Goal: Complete application form: Complete application form

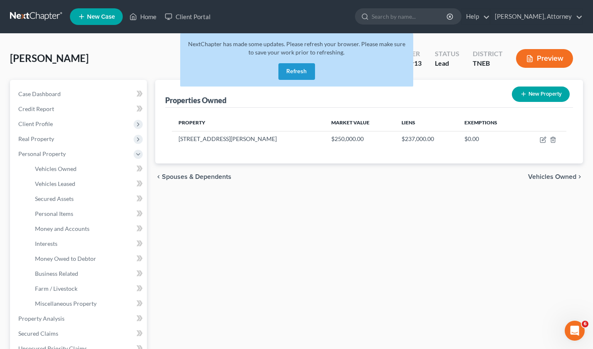
click at [299, 74] on button "Refresh" at bounding box center [296, 71] width 37 height 17
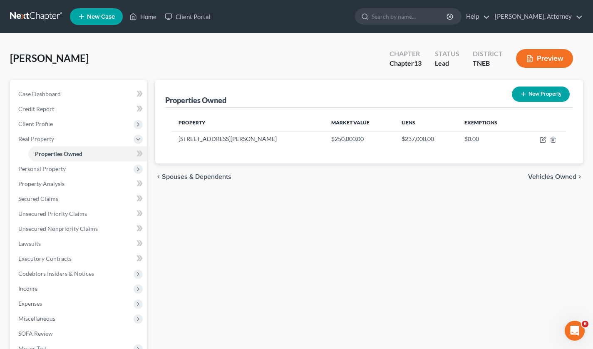
click at [42, 13] on link at bounding box center [36, 16] width 53 height 15
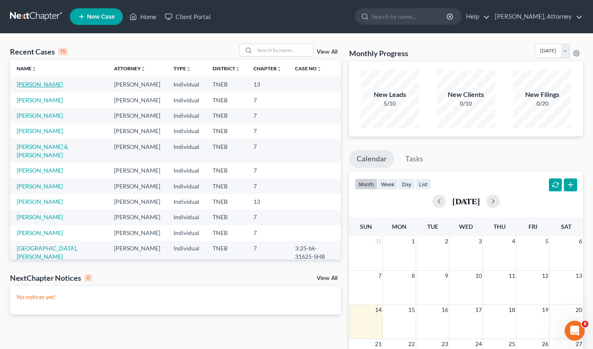
click at [51, 83] on link "[PERSON_NAME]" at bounding box center [40, 84] width 46 height 7
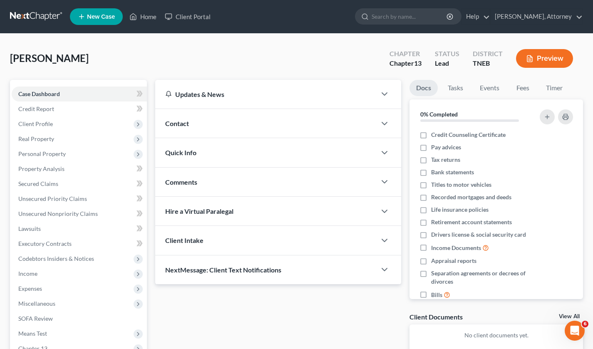
click at [38, 122] on span "Client Profile" at bounding box center [35, 123] width 35 height 7
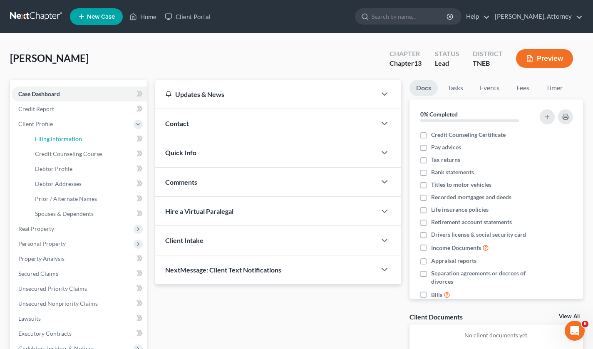
click at [46, 137] on span "Filing Information" at bounding box center [58, 138] width 47 height 7
select select "1"
select select "0"
select select "3"
select select "44"
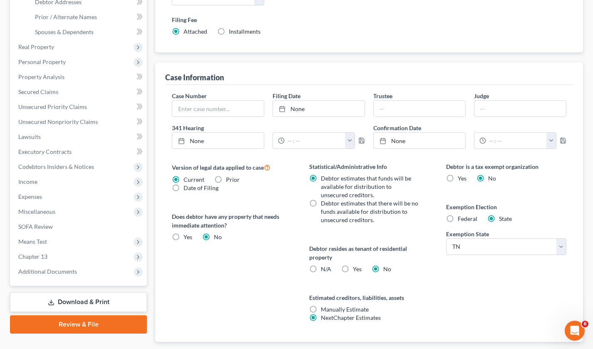
scroll to position [181, 0]
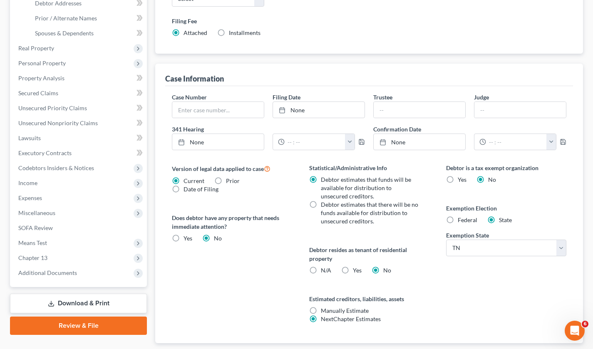
click at [36, 182] on span "Income" at bounding box center [27, 182] width 19 height 7
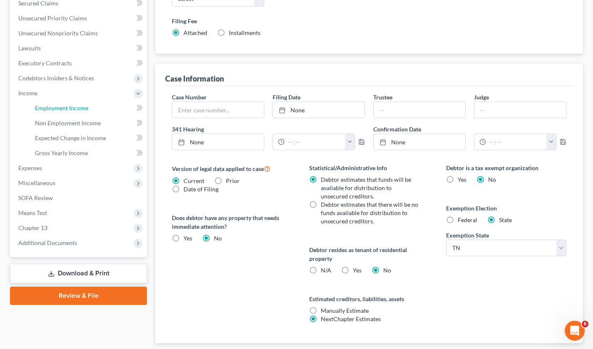
click at [66, 104] on span "Employment Income" at bounding box center [61, 107] width 53 height 7
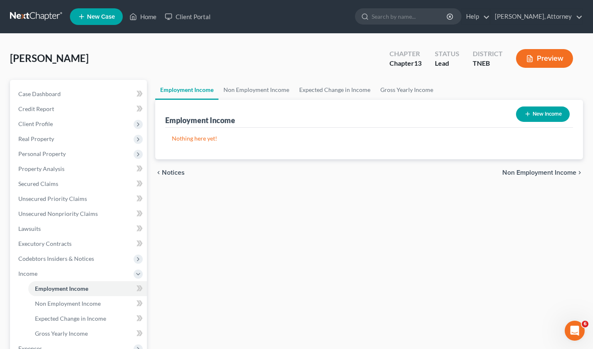
click at [530, 109] on button "New Income" at bounding box center [543, 114] width 54 height 15
select select "0"
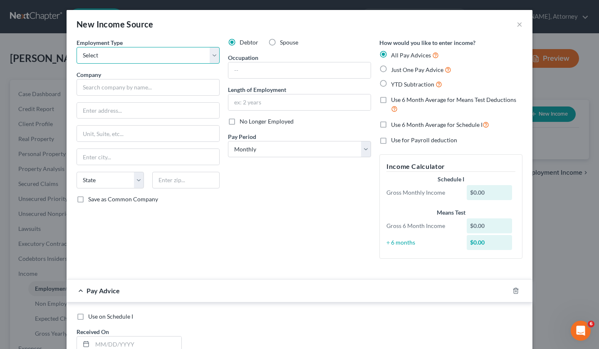
click at [155, 52] on select "Select Full or Part Time Employment Self Employment" at bounding box center [148, 55] width 143 height 17
select select "0"
click at [77, 47] on select "Select Full or Part Time Employment Self Employment" at bounding box center [148, 55] width 143 height 17
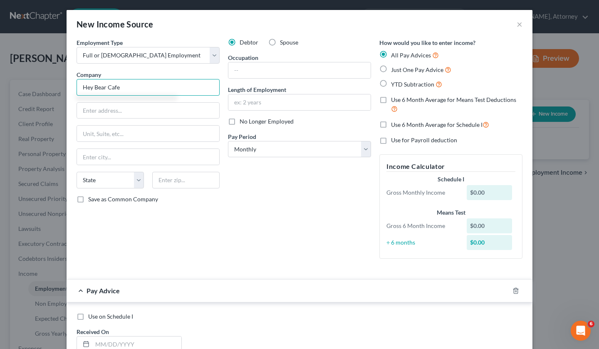
type input "Hey Bear Cafe"
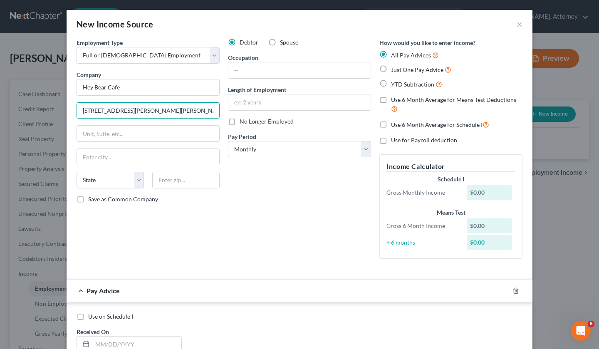
type input "9036 Middlebrook Pike"
type input "Knoxville"
select select "44"
type input "37923"
click at [251, 69] on input "text" at bounding box center [299, 70] width 142 height 16
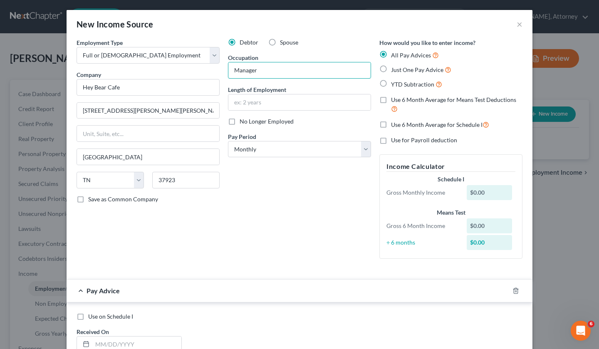
type input "Manager"
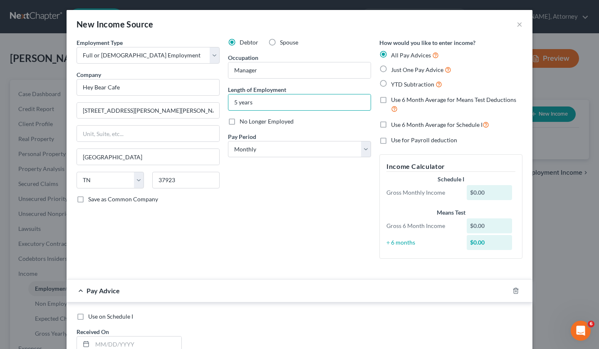
type input "5 years"
click at [391, 68] on label "Just One Pay Advice" at bounding box center [421, 70] width 60 height 10
click at [394, 68] on input "Just One Pay Advice" at bounding box center [396, 67] width 5 height 5
radio input "true"
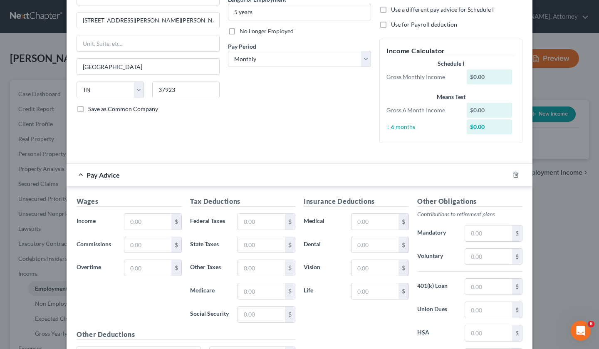
scroll to position [176, 0]
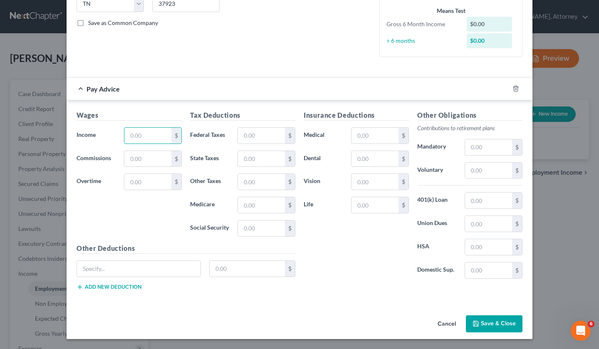
click at [149, 132] on input "text" at bounding box center [147, 136] width 47 height 16
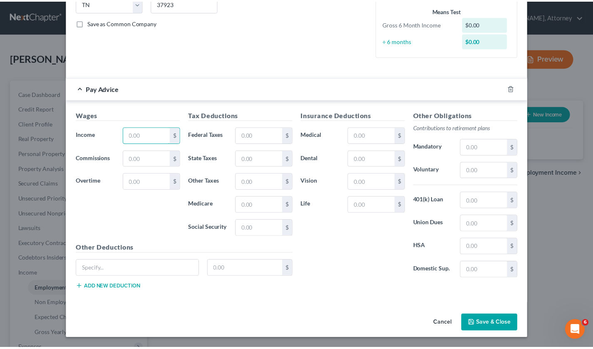
scroll to position [160, 0]
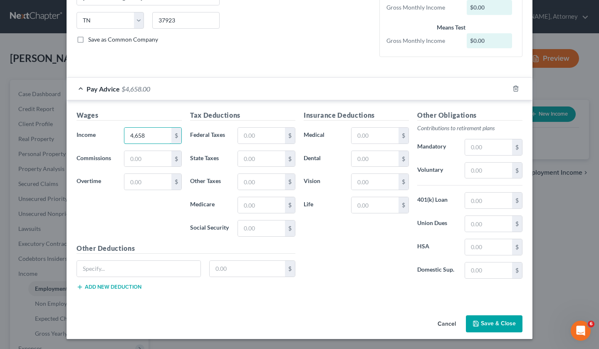
type input "4,658"
type input "785"
click at [370, 136] on input "text" at bounding box center [375, 136] width 47 height 16
type input "280"
click at [174, 267] on input "text" at bounding box center [139, 269] width 124 height 16
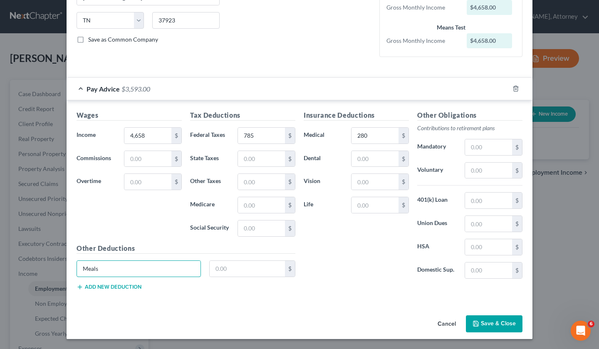
type input "Meals"
type input "38"
click at [490, 322] on button "Save & Close" at bounding box center [494, 323] width 57 height 17
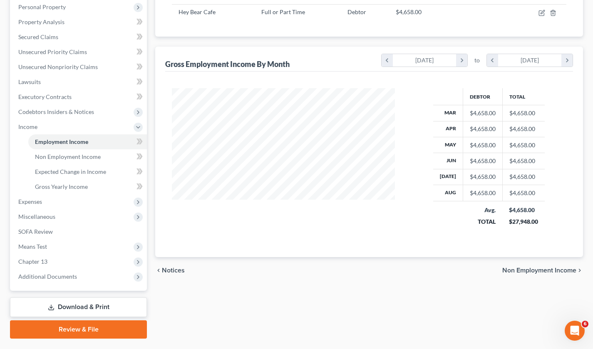
scroll to position [165, 0]
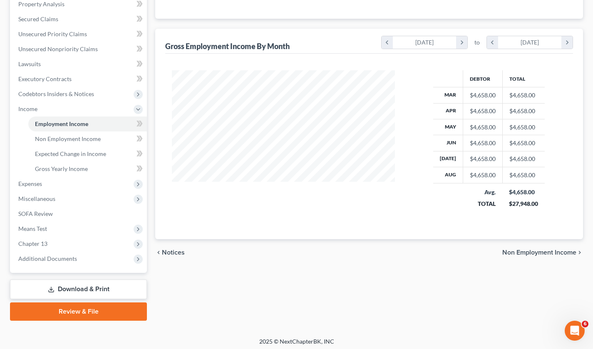
click at [39, 182] on span "Expenses" at bounding box center [30, 183] width 24 height 7
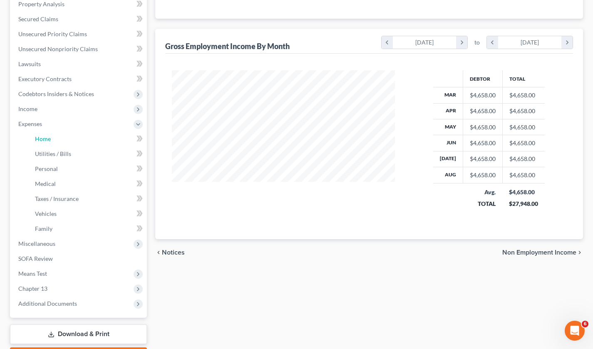
click at [44, 141] on span "Home" at bounding box center [43, 138] width 16 height 7
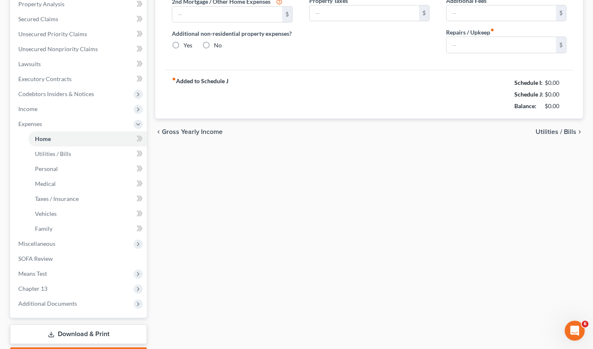
type input "0.00"
radio input "true"
type input "0.00"
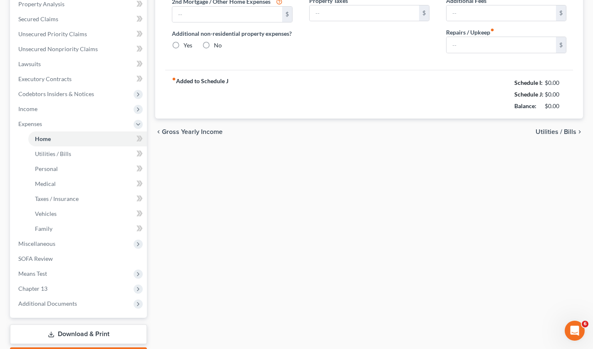
type input "0.00"
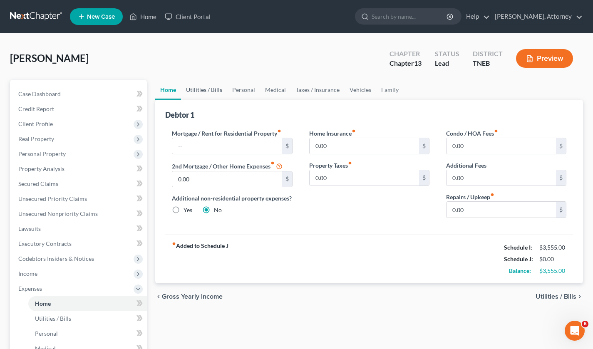
click at [201, 92] on link "Utilities / Bills" at bounding box center [204, 90] width 46 height 20
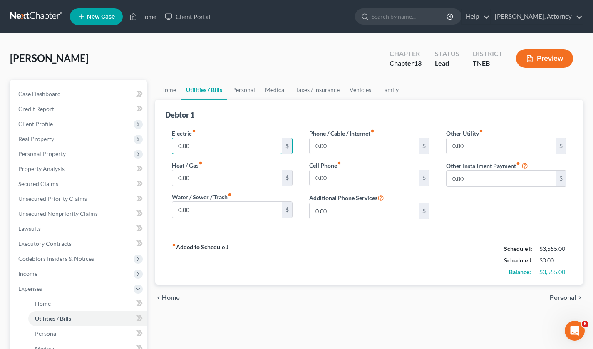
click at [210, 143] on input "0.00" at bounding box center [226, 146] width 109 height 16
type input "275"
type input "82"
click at [245, 84] on link "Personal" at bounding box center [243, 90] width 33 height 20
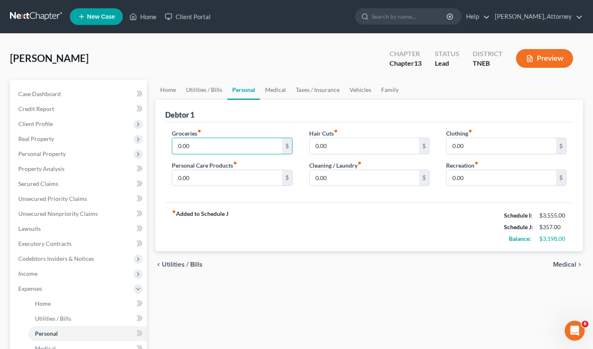
click at [230, 149] on input "0.00" at bounding box center [226, 146] width 109 height 16
type input "350"
type input "25"
type input "50"
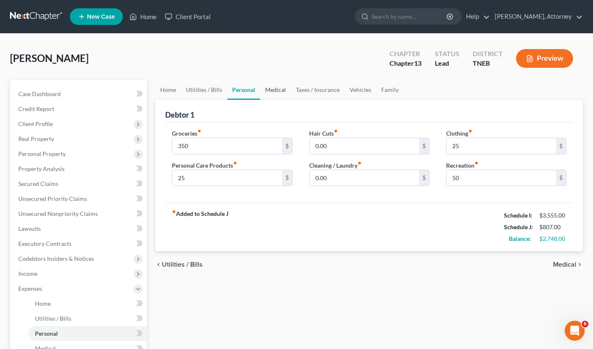
click at [274, 89] on link "Medical" at bounding box center [275, 90] width 31 height 20
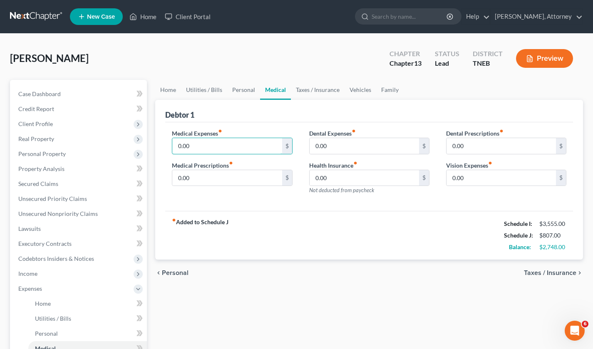
click at [233, 142] on input "0.00" at bounding box center [226, 146] width 109 height 16
type input "50"
click at [317, 86] on link "Taxes / Insurance" at bounding box center [318, 90] width 54 height 20
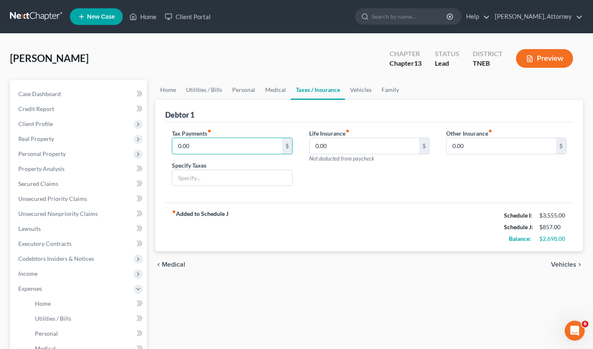
click at [203, 148] on input "0.00" at bounding box center [226, 146] width 109 height 16
type input "16"
click at [353, 85] on link "Vehicles" at bounding box center [361, 90] width 32 height 20
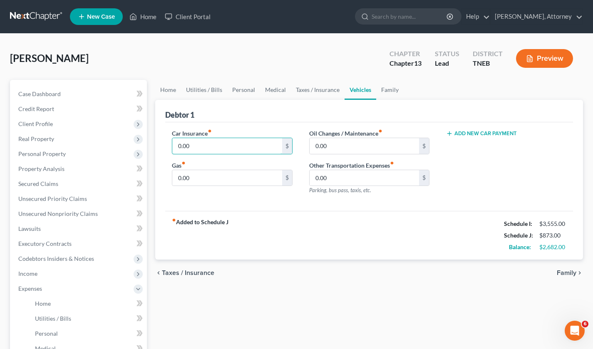
click at [238, 148] on input "0.00" at bounding box center [226, 146] width 109 height 16
type input "244"
click at [387, 88] on link "Family" at bounding box center [389, 90] width 27 height 20
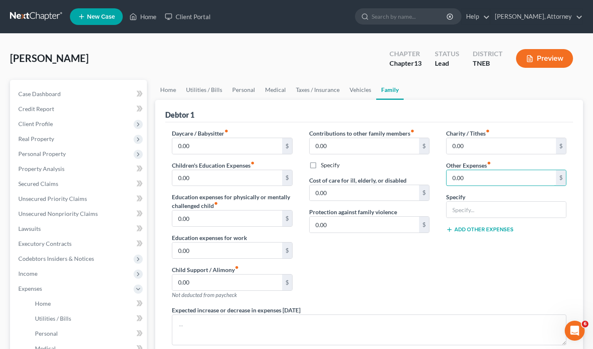
click at [471, 178] on input "0.00" at bounding box center [500, 178] width 109 height 16
type input "185"
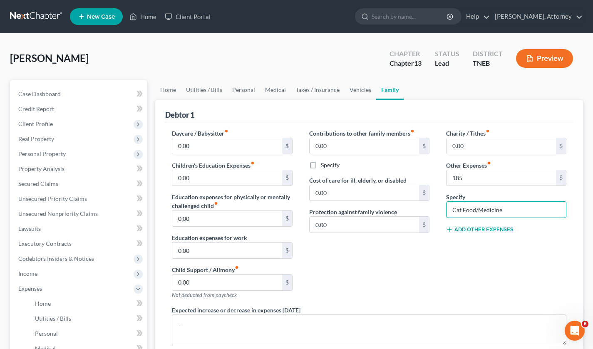
type input "Cat Food/Medicine"
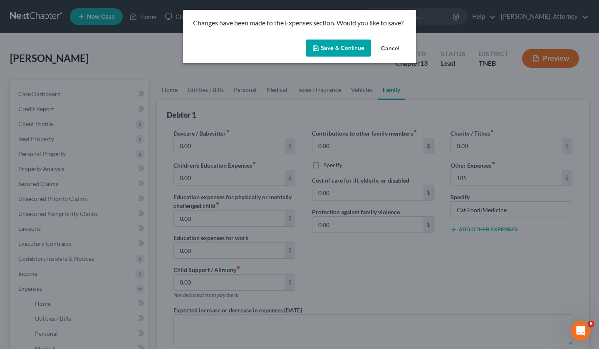
click at [353, 47] on button "Save & Continue" at bounding box center [338, 48] width 65 height 17
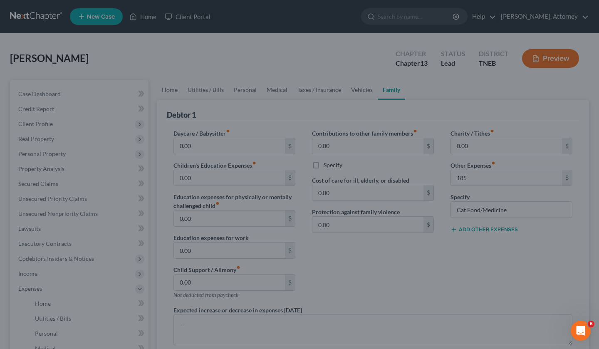
type input "185.00"
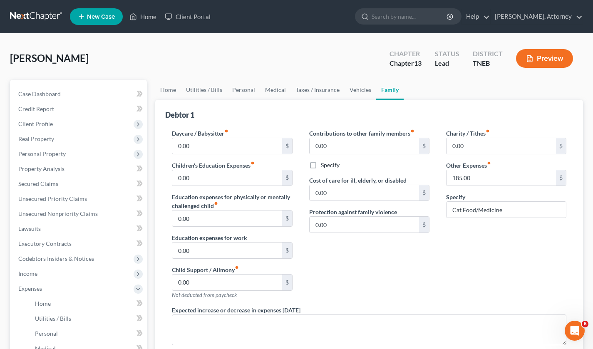
click at [64, 130] on span "Client Profile" at bounding box center [79, 123] width 135 height 15
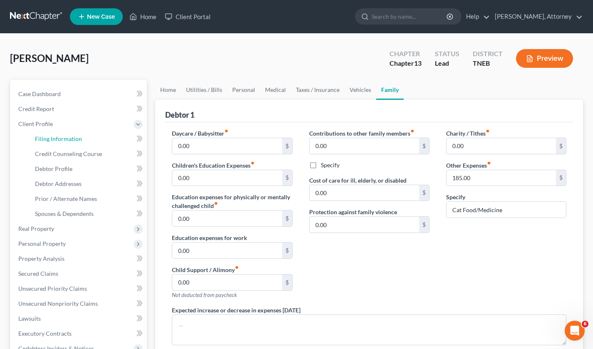
click at [68, 139] on span "Filing Information" at bounding box center [58, 138] width 47 height 7
select select "1"
select select "0"
select select "3"
select select "74"
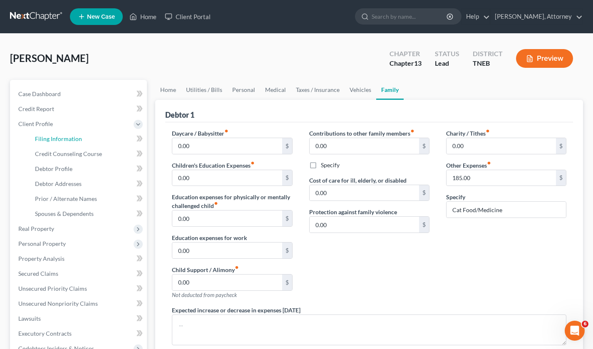
select select "0"
select select "44"
